Goal: Task Accomplishment & Management: Use online tool/utility

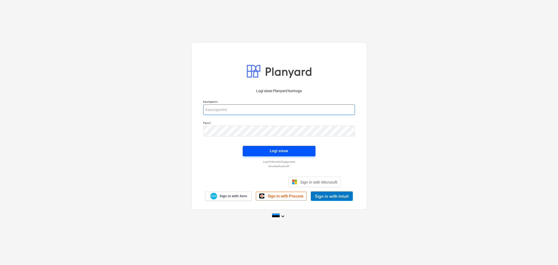
type input "[EMAIL_ADDRESS][DOMAIN_NAME]"
click at [260, 146] on button "Logi sisse" at bounding box center [279, 151] width 73 height 10
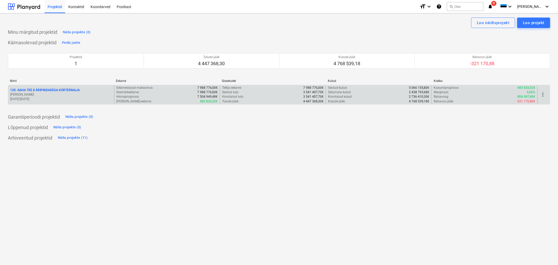
click at [41, 89] on p "128 - SAHA TEE 8 ÄRIPINDADEGA KORTERMAJA" at bounding box center [45, 90] width 70 height 4
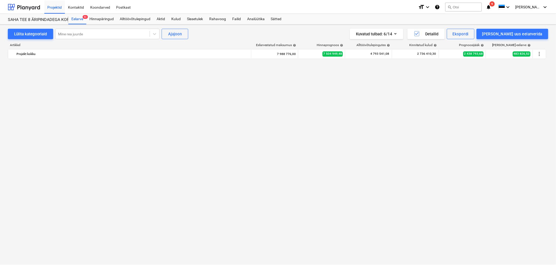
scroll to position [1220, 0]
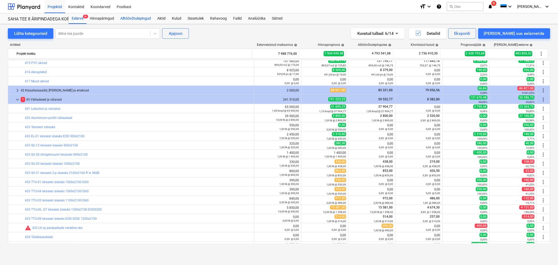
click at [143, 16] on div "Alltöövõtulepingud" at bounding box center [135, 18] width 37 height 10
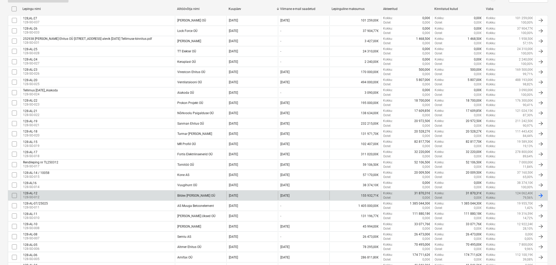
scroll to position [176, 0]
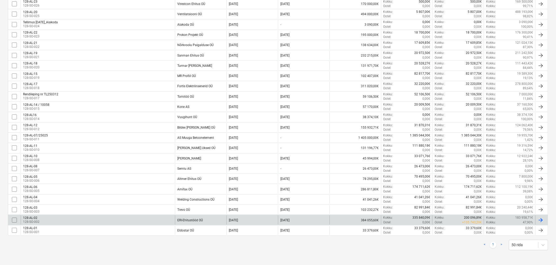
click at [72, 219] on div "128-AL-02 128-SO-002" at bounding box center [98, 219] width 154 height 9
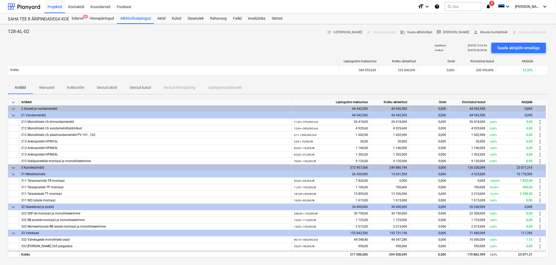
click at [147, 89] on p "Seotud kulud" at bounding box center [140, 87] width 21 height 5
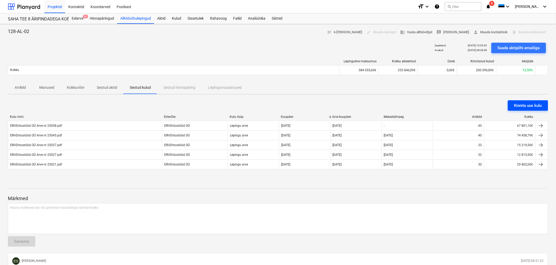
click at [525, 102] on div "Kinnita uus kulu" at bounding box center [528, 105] width 28 height 7
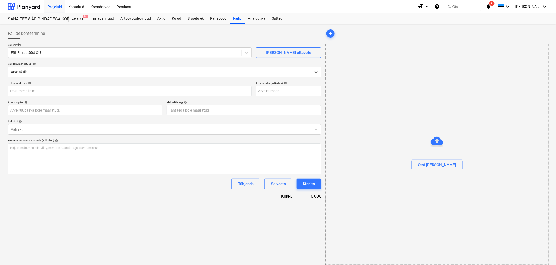
type input "ERI-Ehitustööd OÜ Arve nr 25068.pdf"
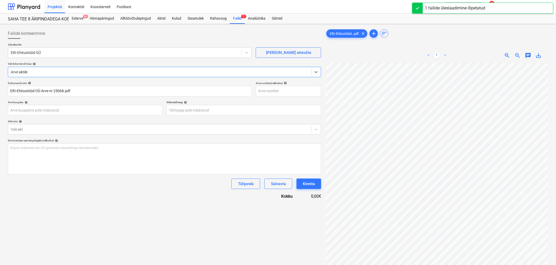
click at [71, 70] on div at bounding box center [160, 71] width 298 height 5
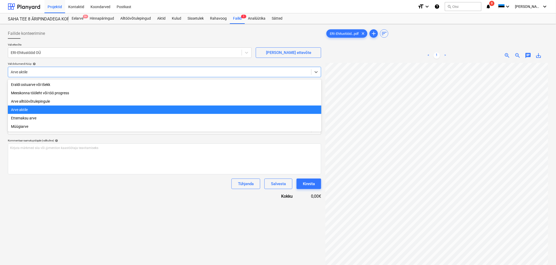
drag, startPoint x: 71, startPoint y: 71, endPoint x: 70, endPoint y: 73, distance: 3.2
click at [70, 73] on div at bounding box center [160, 71] width 298 height 5
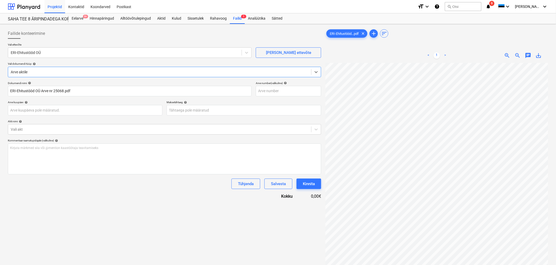
click at [59, 137] on div "Dokumendi nimi help ERI-Ehitustööd OÜ Arve nr 25068.pdf Arve number (valikuline…" at bounding box center [164, 140] width 313 height 118
click at [60, 133] on div "Vali akt" at bounding box center [159, 129] width 303 height 7
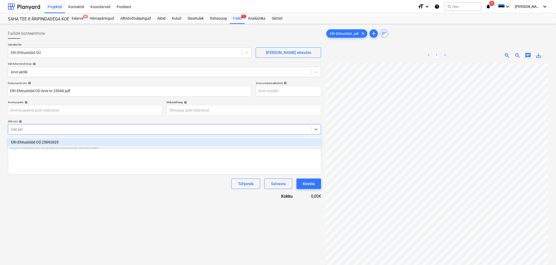
click at [58, 141] on div "ERI-Ehitustööd OÜ 25092025" at bounding box center [165, 142] width 314 height 8
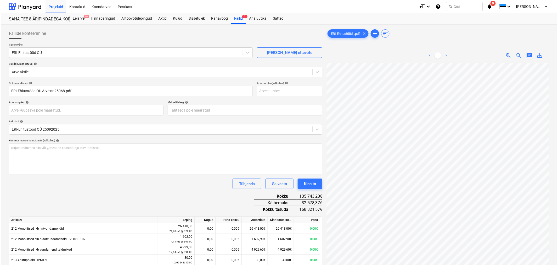
scroll to position [6, 38]
click at [309, 180] on div "Kinnita" at bounding box center [309, 183] width 12 height 7
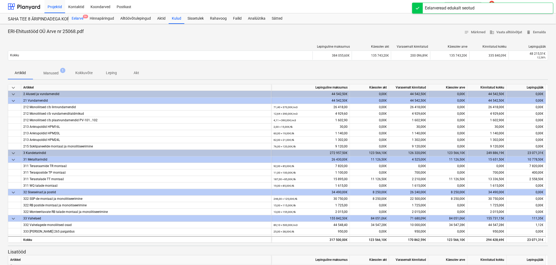
click at [81, 17] on div "Eelarve 9+" at bounding box center [78, 18] width 18 height 10
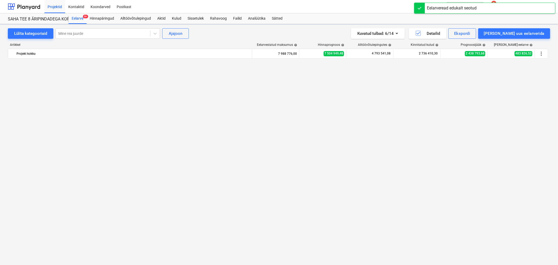
scroll to position [1220, 0]
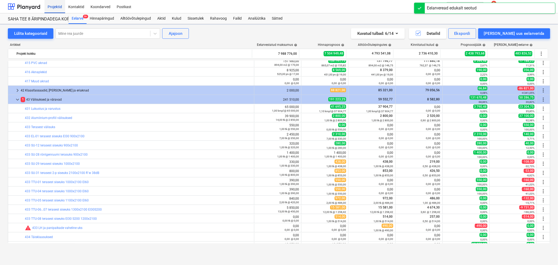
click at [53, 6] on div "Projektid" at bounding box center [54, 6] width 21 height 13
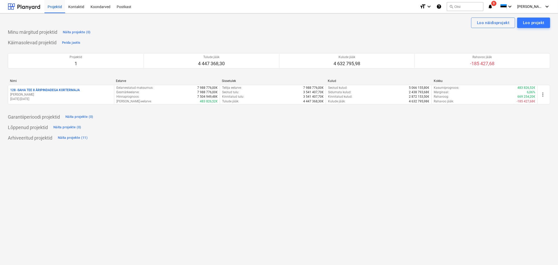
drag, startPoint x: 174, startPoint y: 171, endPoint x: 168, endPoint y: 171, distance: 5.5
click at [174, 171] on div "Loo näidisprojekt Loo projekt Minu märgitud projektid Näita projekte (0) Käimas…" at bounding box center [279, 138] width 558 height 251
